Goal: Information Seeking & Learning: Learn about a topic

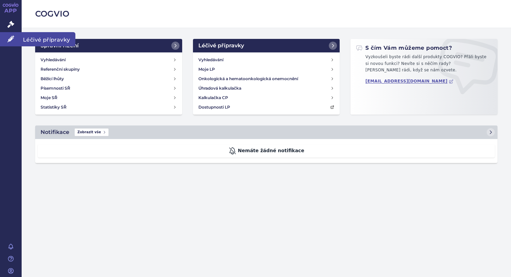
click at [10, 40] on icon at bounding box center [10, 38] width 7 height 7
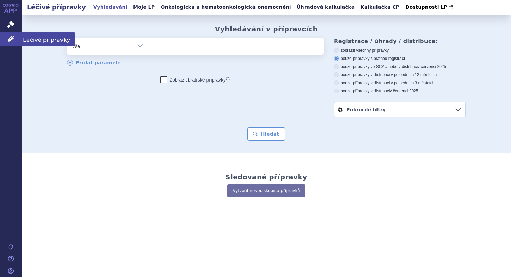
click at [14, 36] on icon at bounding box center [10, 38] width 7 height 7
click at [133, 8] on link "Moje LP" at bounding box center [144, 7] width 26 height 9
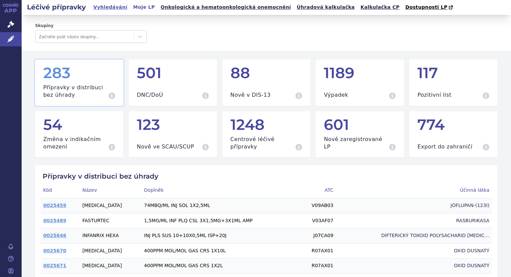
click at [111, 6] on link "Vyhledávání" at bounding box center [110, 7] width 38 height 9
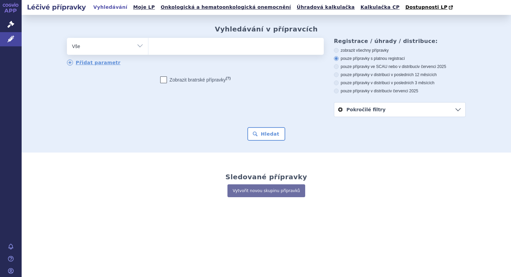
click at [233, 47] on ul at bounding box center [235, 45] width 175 height 14
click at [148, 47] on select at bounding box center [148, 46] width 0 height 17
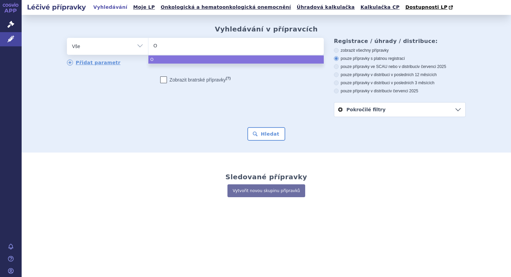
type input "Om"
type input "Omvo"
type input "Omvoh"
select select "Omvoh"
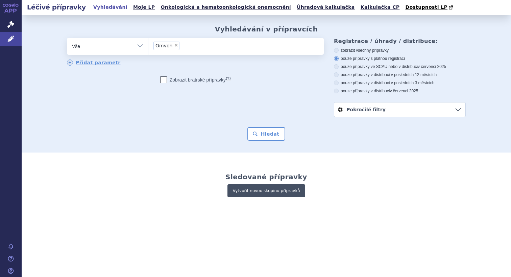
click at [264, 189] on link "Vytvořit novou skupinu přípravků" at bounding box center [265, 190] width 77 height 13
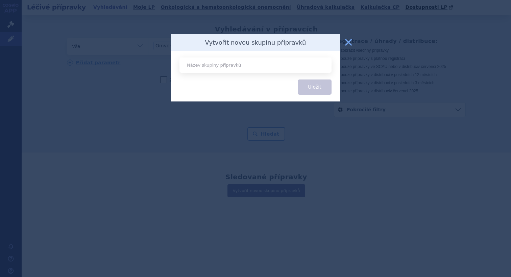
click at [262, 45] on h2 "Vytvořit novou skupinu přípravků" at bounding box center [255, 42] width 101 height 7
click at [276, 64] on input "text" at bounding box center [255, 64] width 152 height 15
click at [346, 42] on button "zavřít" at bounding box center [349, 42] width 14 height 14
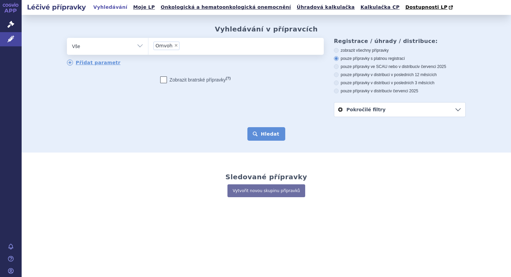
click at [266, 131] on button "Hledat" at bounding box center [266, 134] width 38 height 14
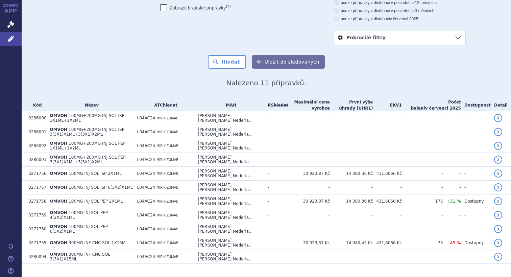
scroll to position [73, 0]
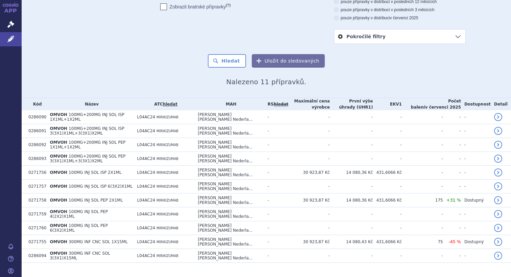
click at [452, 106] on span "v červenci 2025" at bounding box center [443, 107] width 36 height 5
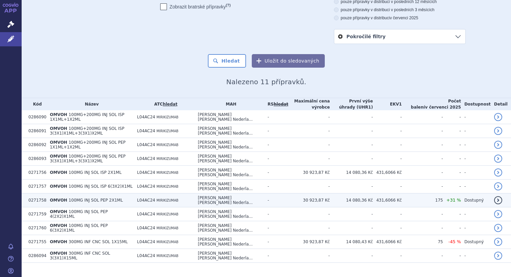
click at [456, 197] on span "+31 %" at bounding box center [454, 199] width 15 height 5
